Goal: Task Accomplishment & Management: Manage account settings

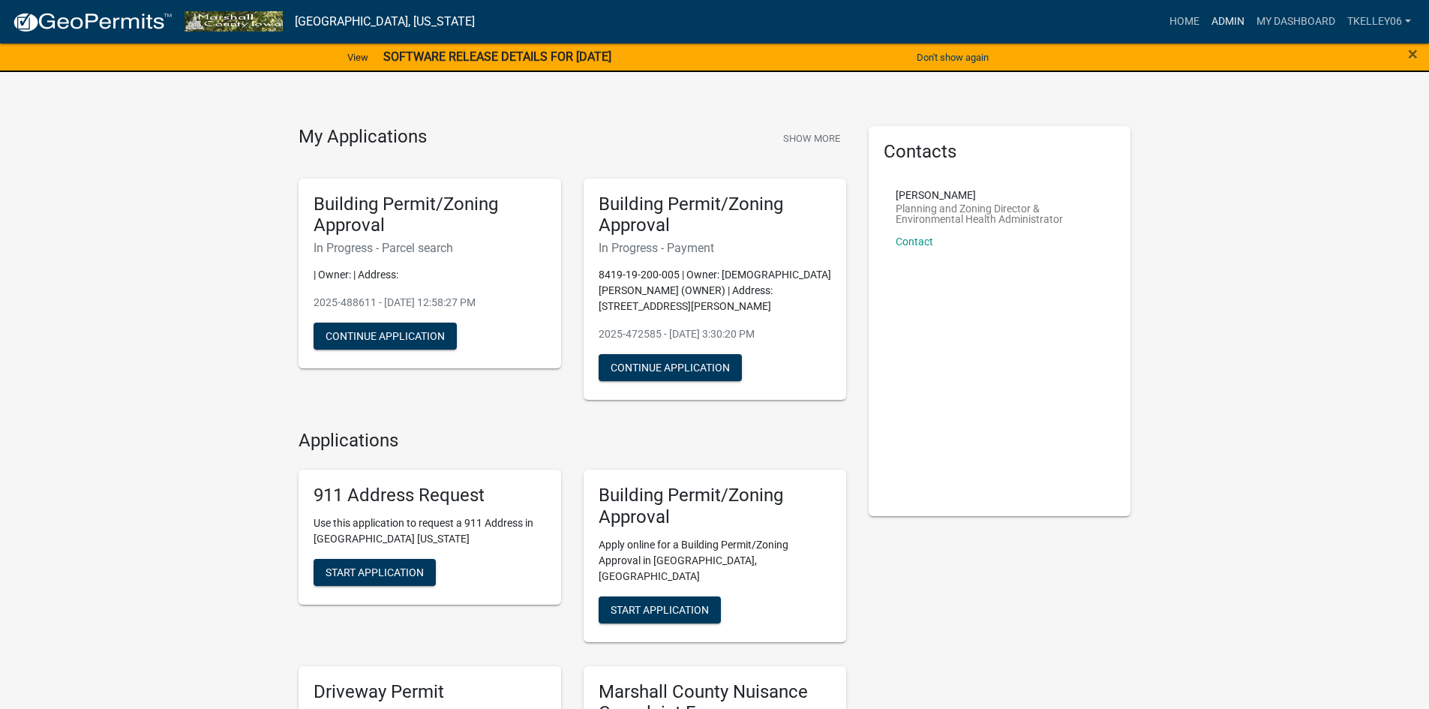
click at [1221, 20] on link "Admin" at bounding box center [1228, 22] width 45 height 29
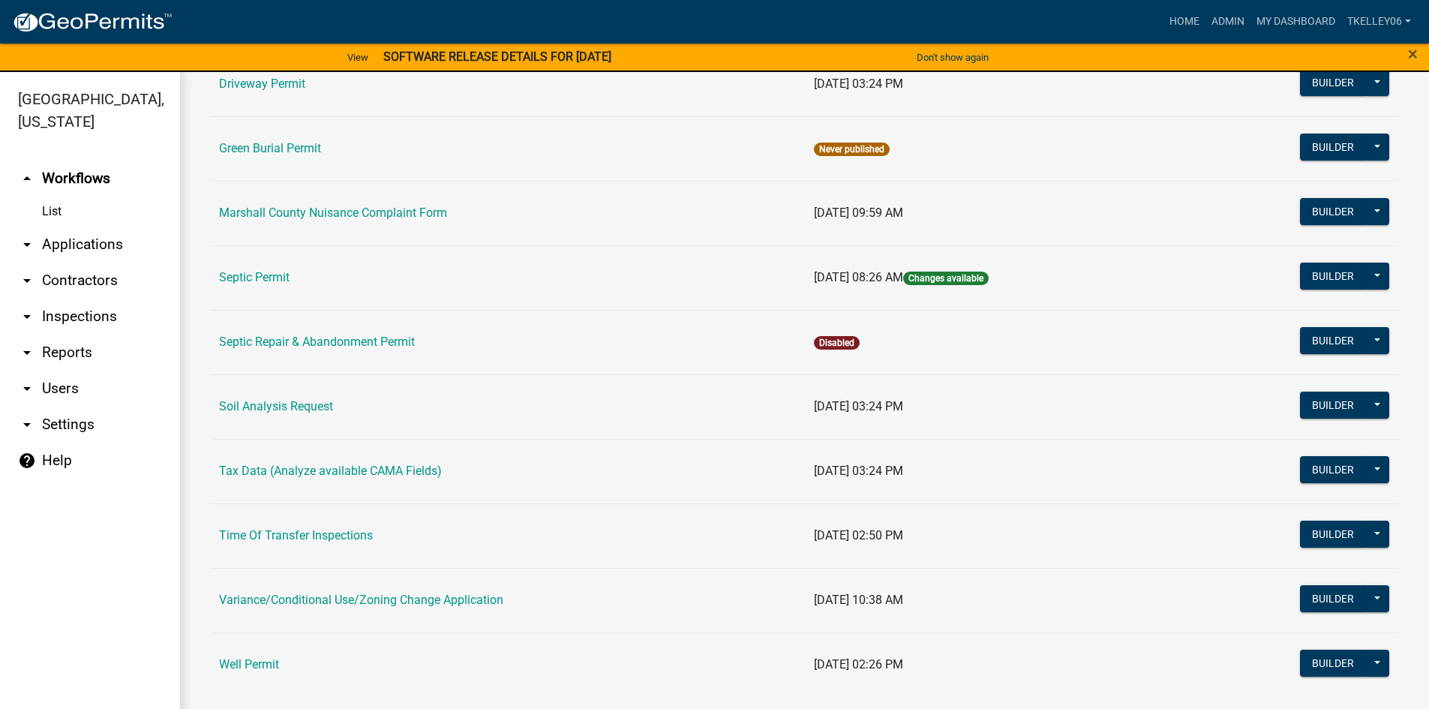
scroll to position [377, 0]
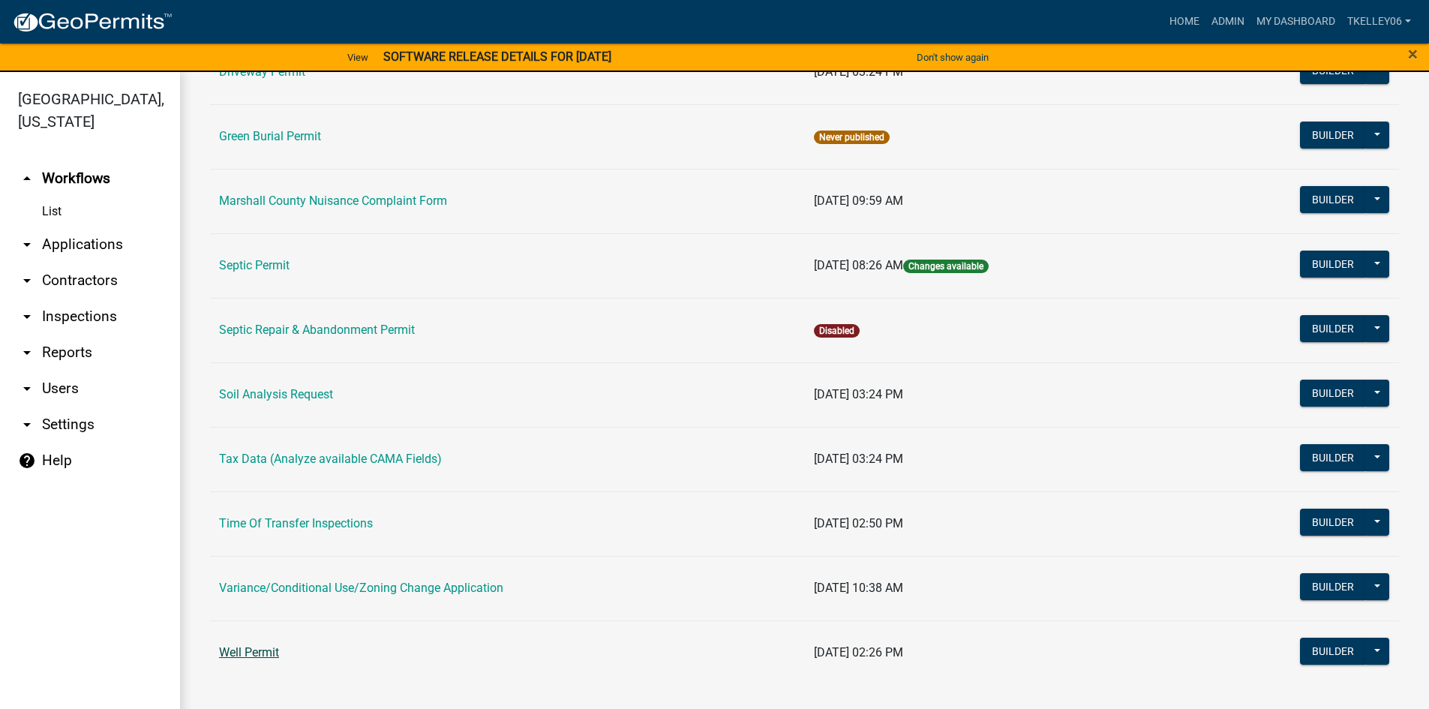
click at [262, 650] on link "Well Permit" at bounding box center [249, 652] width 60 height 14
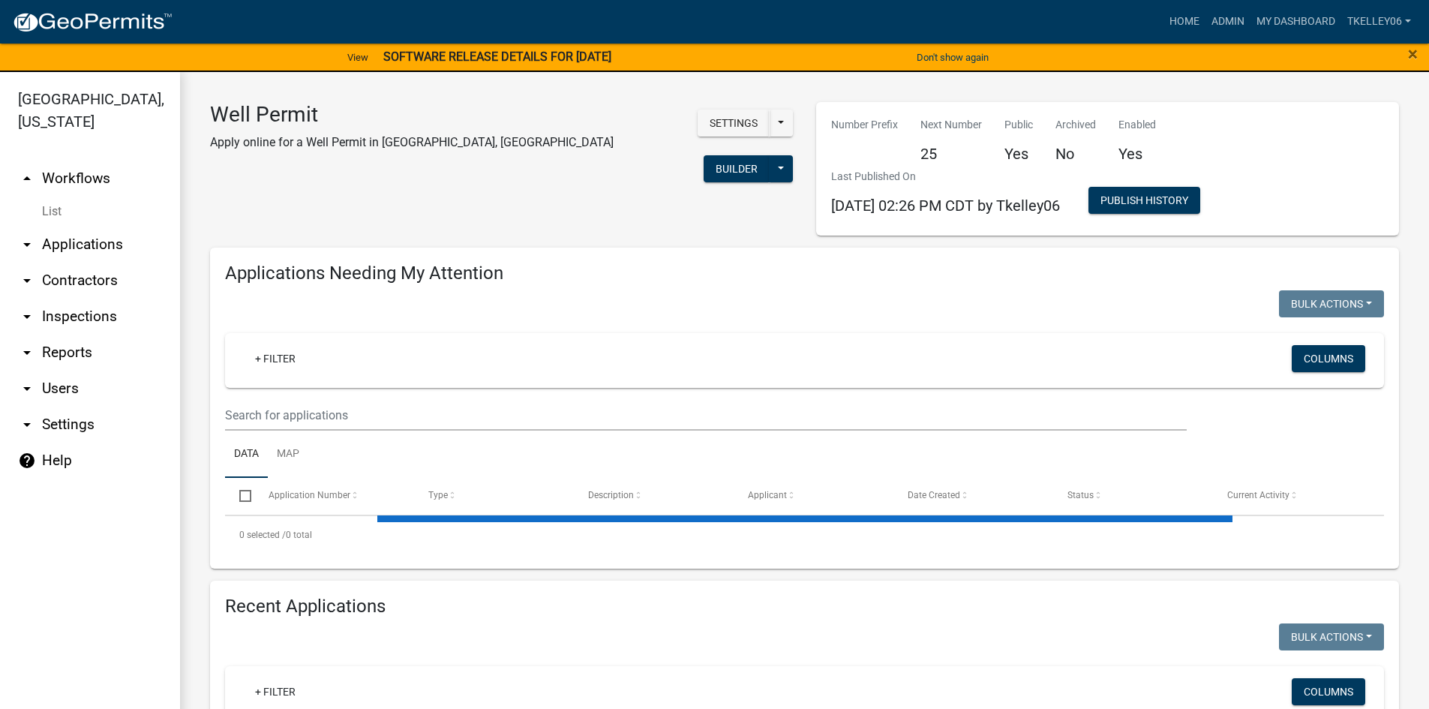
select select "3: 100"
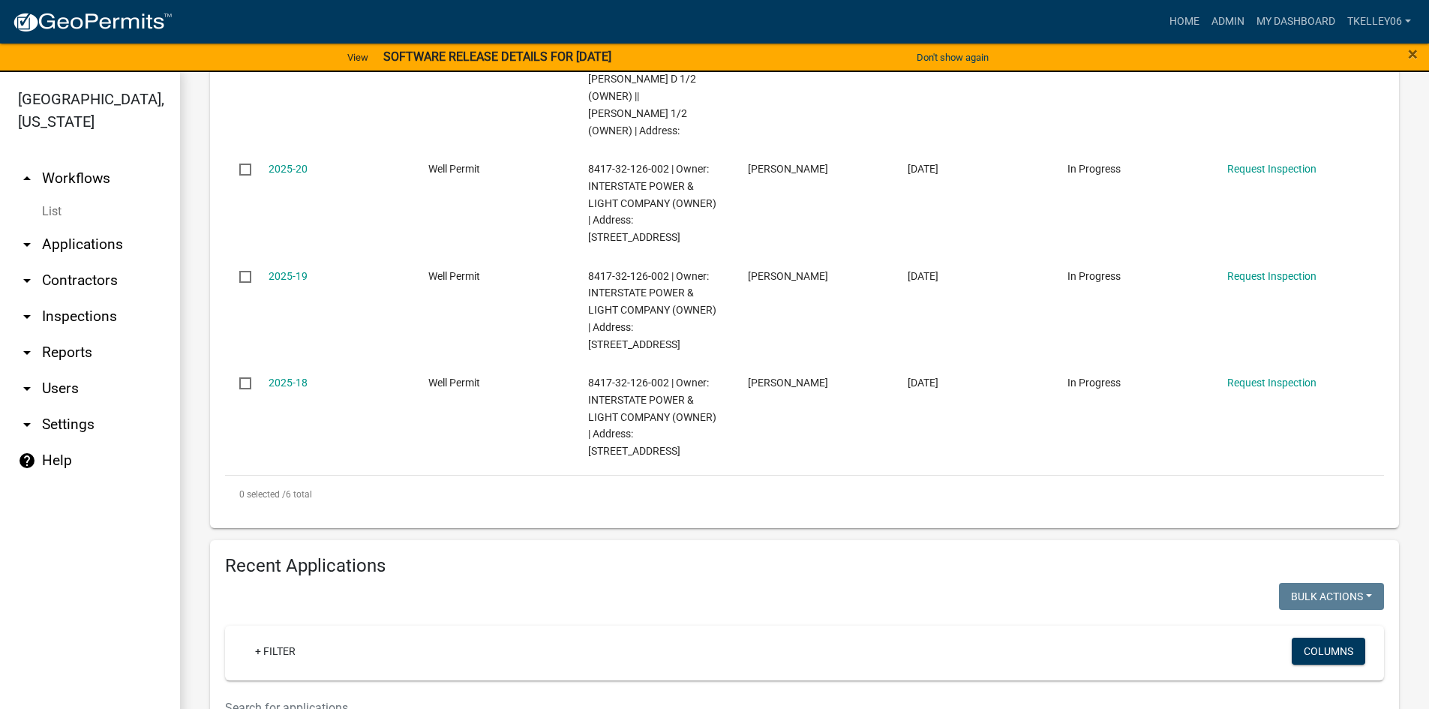
scroll to position [750, 0]
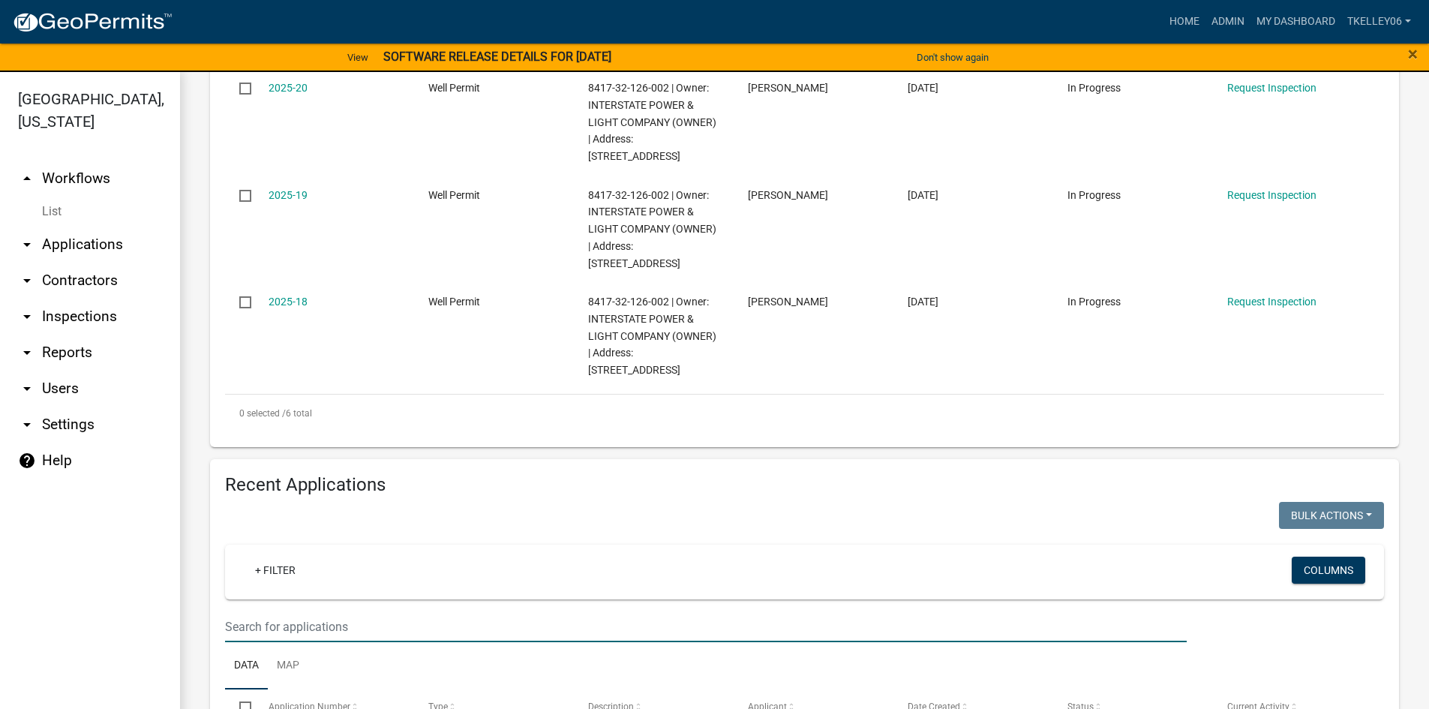
click at [321, 611] on input "text" at bounding box center [706, 626] width 962 height 31
type input "[PERSON_NAME]"
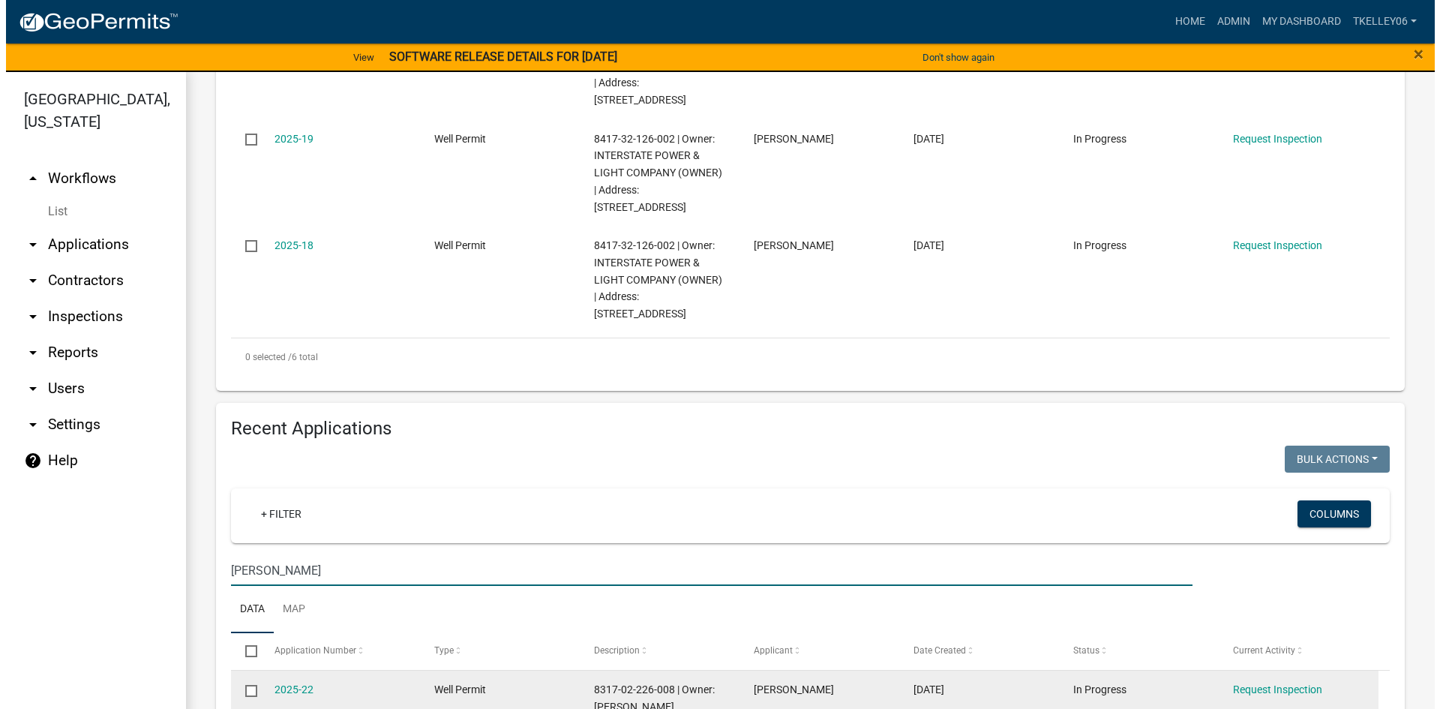
scroll to position [825, 0]
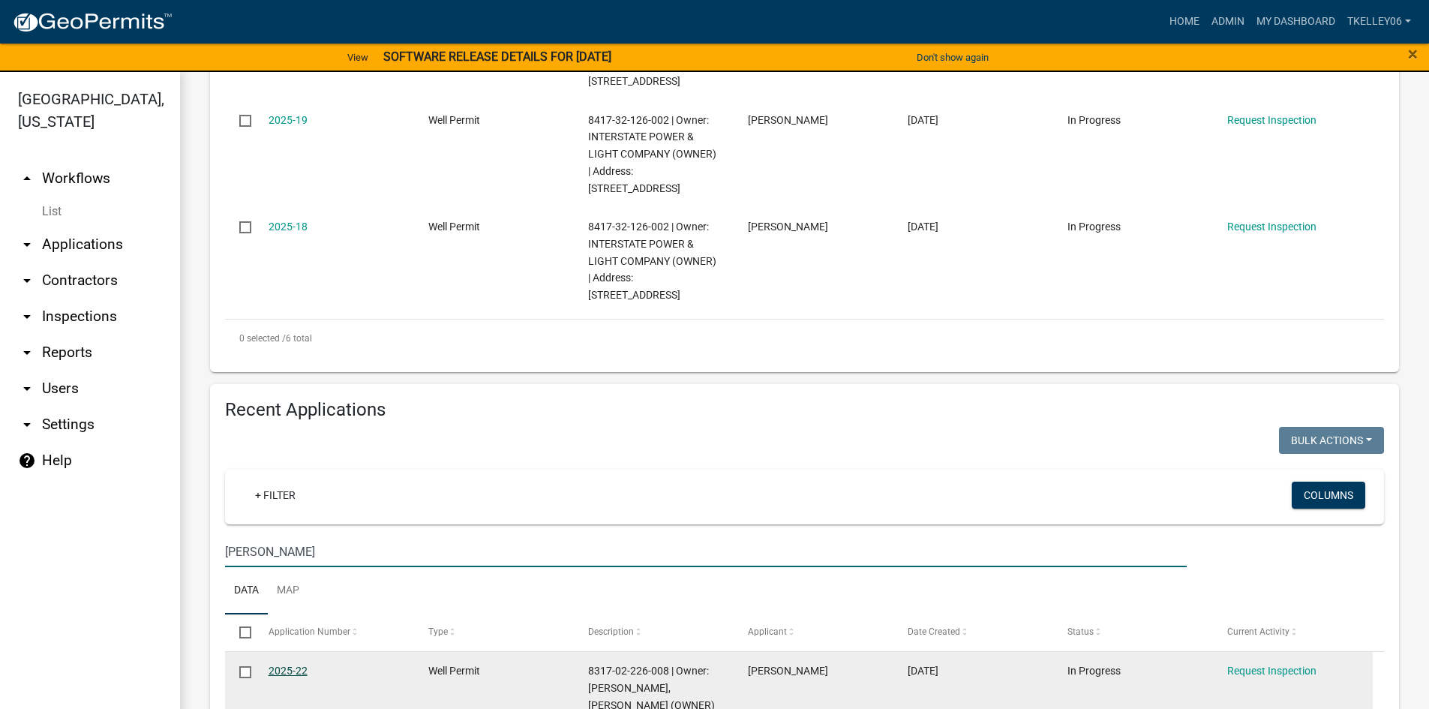
click at [293, 665] on link "2025-22" at bounding box center [288, 671] width 39 height 12
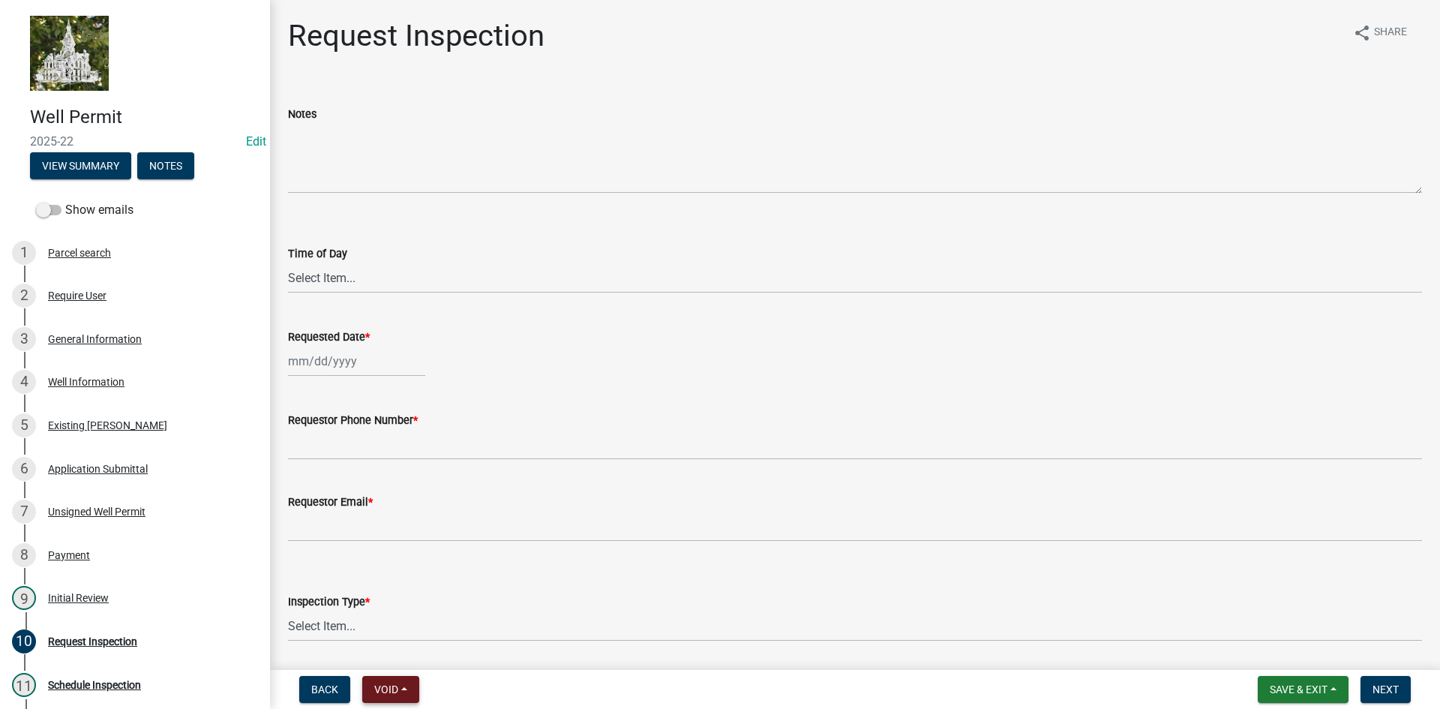
click at [386, 686] on span "Void" at bounding box center [386, 689] width 24 height 12
click at [395, 655] on button "Void" at bounding box center [422, 650] width 120 height 36
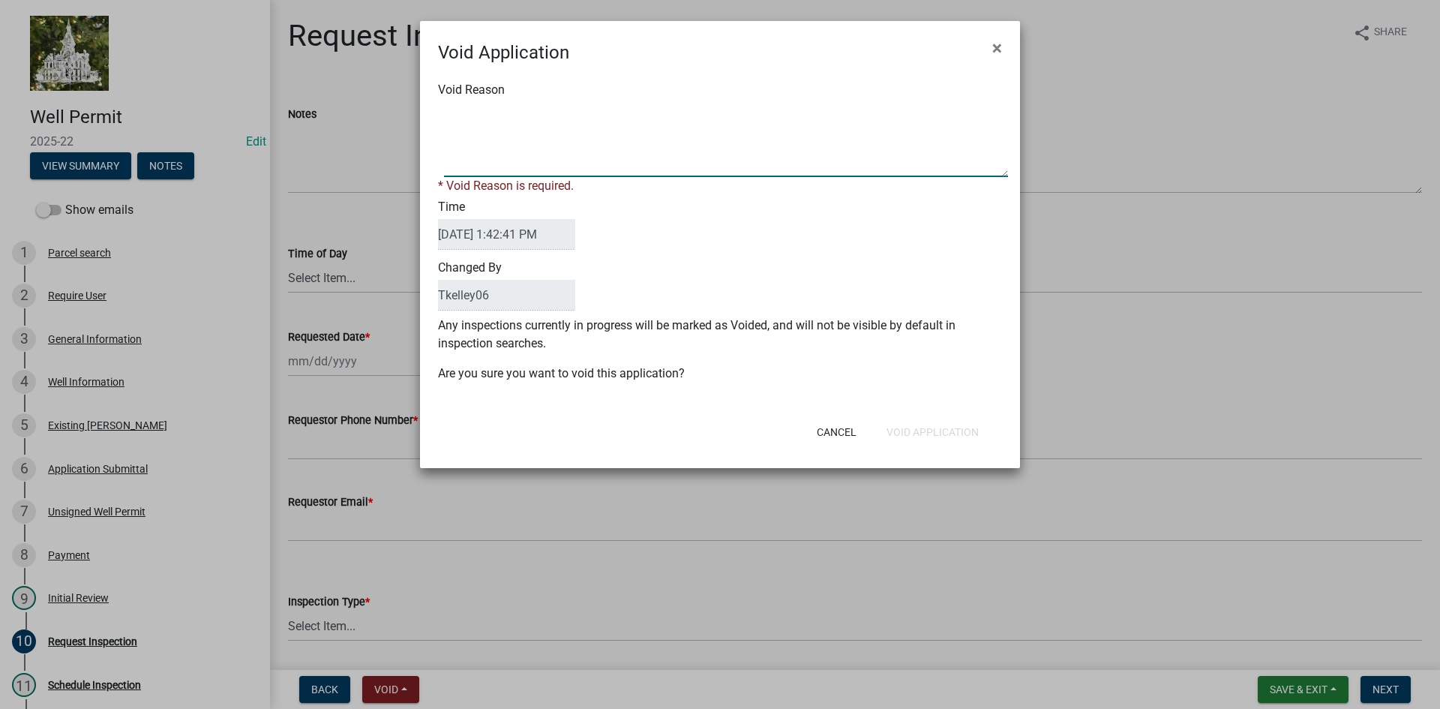
click at [510, 158] on textarea "Void Reason" at bounding box center [726, 139] width 564 height 75
type textarea "Landowner has decided to not install a well on property."
click at [836, 431] on div "Cancel Void Application" at bounding box center [818, 432] width 370 height 39
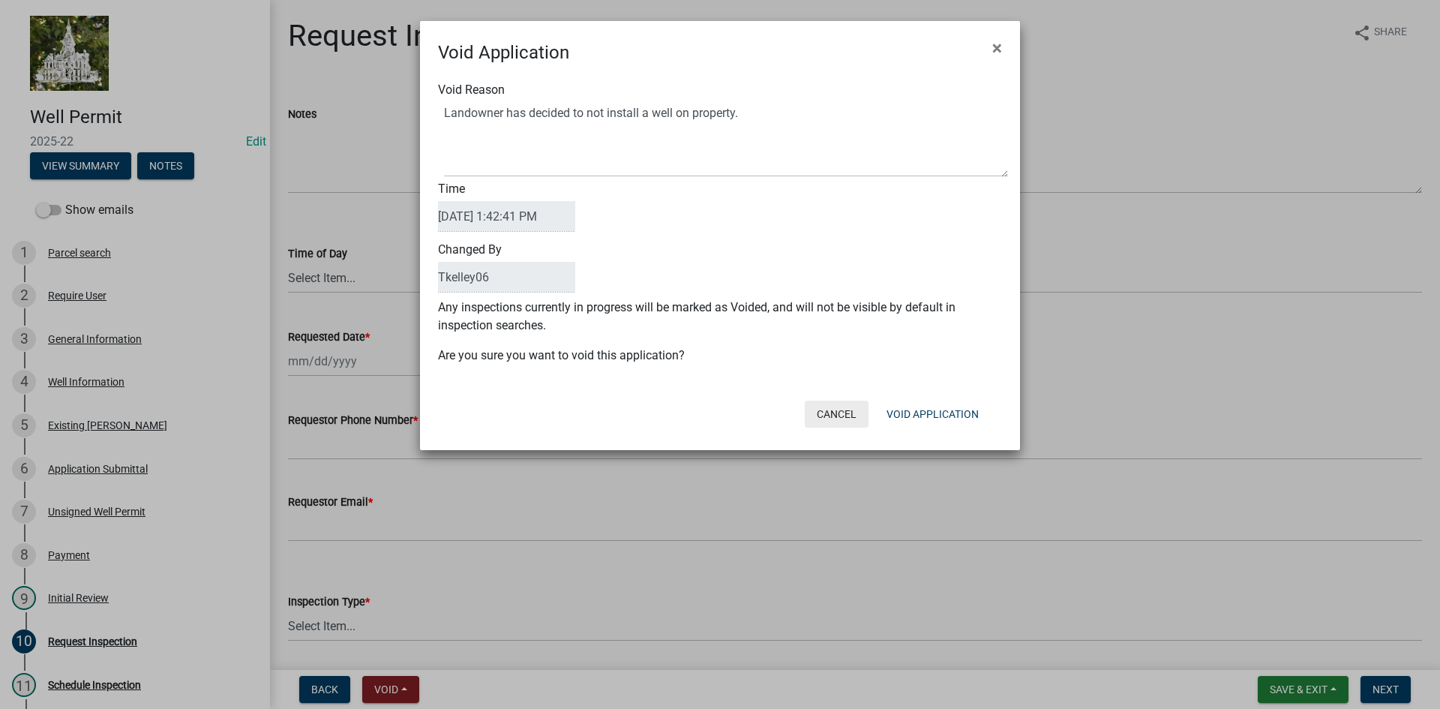
click at [844, 407] on button "Cancel" at bounding box center [837, 414] width 64 height 27
